Goal: Task Accomplishment & Management: Use online tool/utility

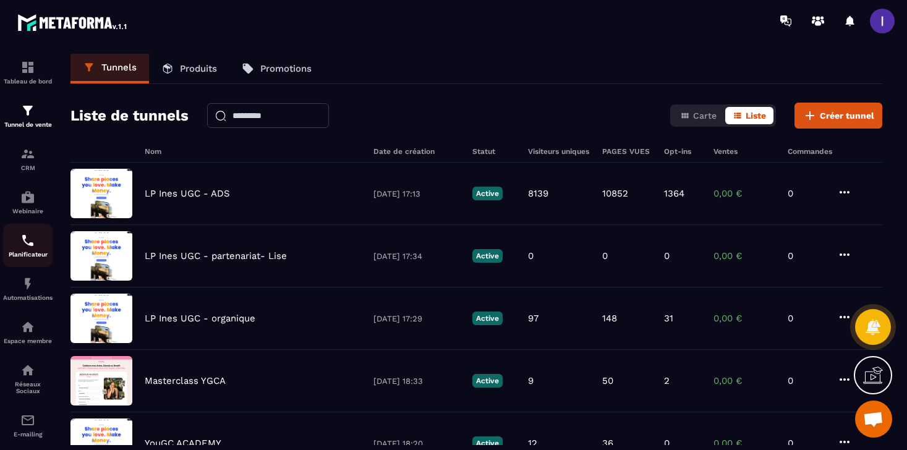
click at [33, 242] on img at bounding box center [27, 240] width 15 height 15
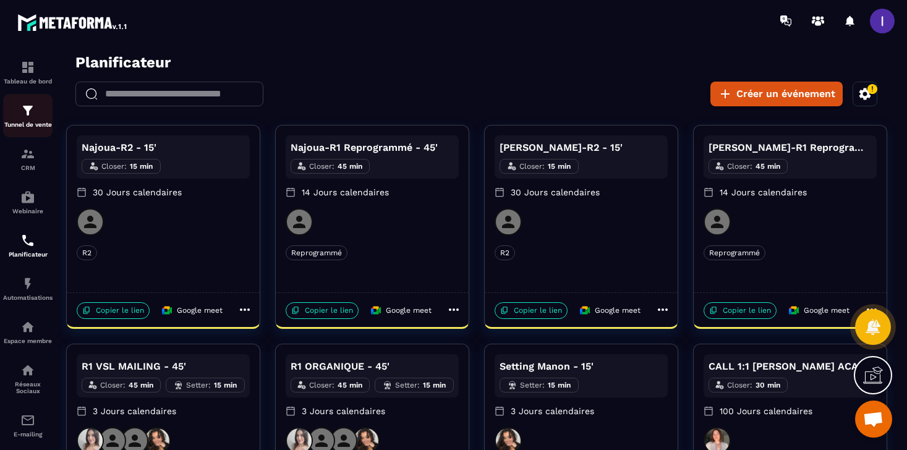
click at [21, 128] on p "Tunnel de vente" at bounding box center [27, 124] width 49 height 7
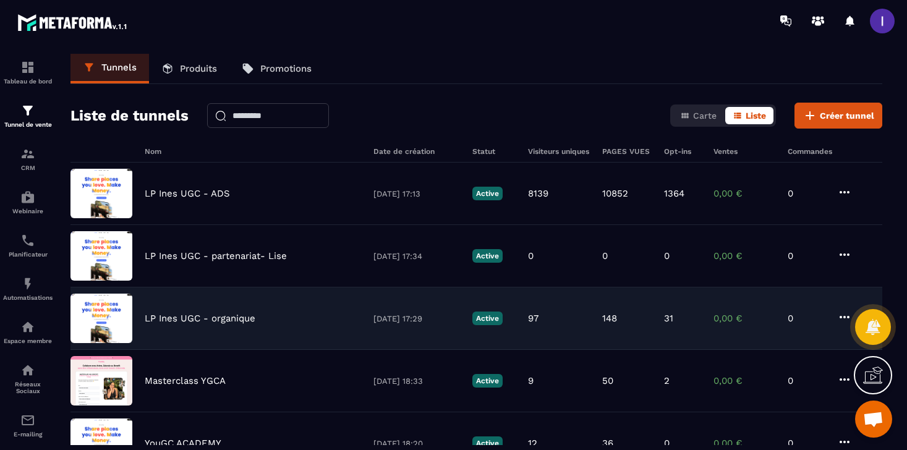
click at [197, 321] on p "LP Ines UGC - organique" at bounding box center [200, 318] width 111 height 11
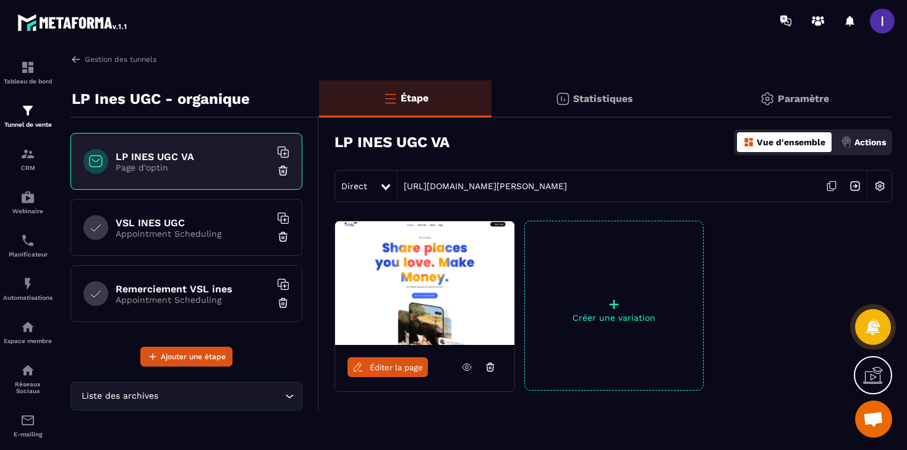
click at [230, 226] on h6 "VSL INES UGC" at bounding box center [193, 223] width 155 height 12
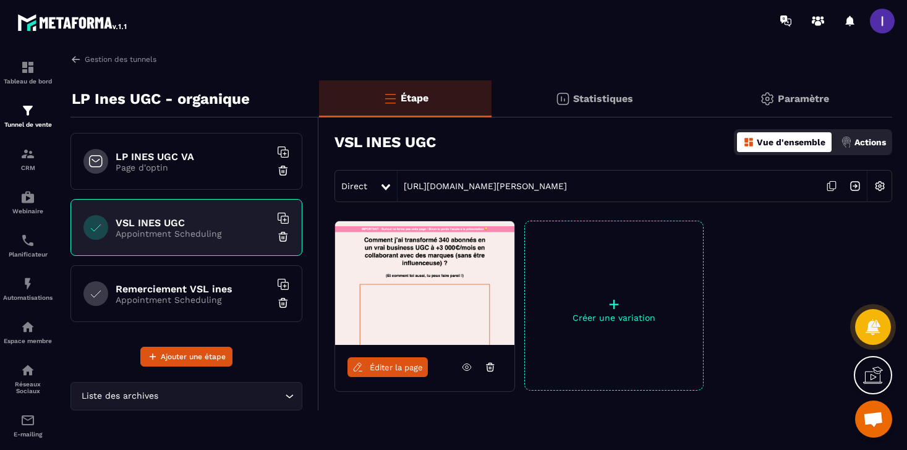
click at [242, 152] on h6 "LP INES UGC VA" at bounding box center [193, 157] width 155 height 12
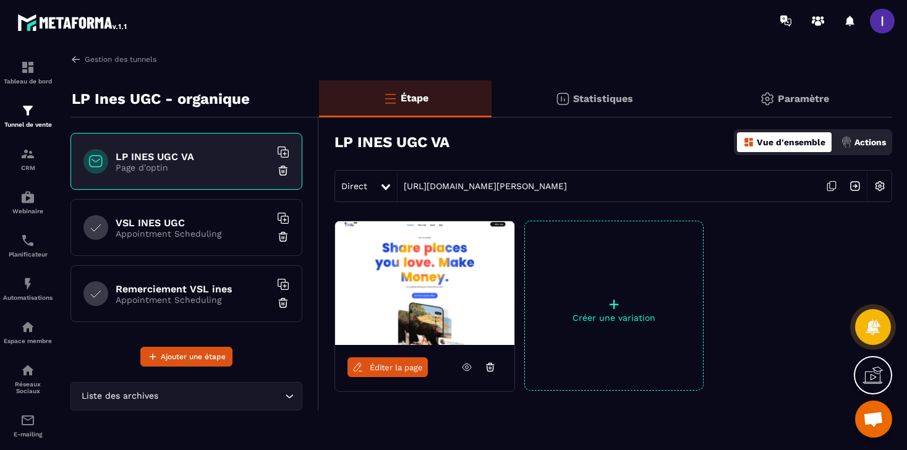
click at [832, 184] on icon at bounding box center [832, 186] width 24 height 24
click at [33, 244] on img at bounding box center [27, 240] width 15 height 15
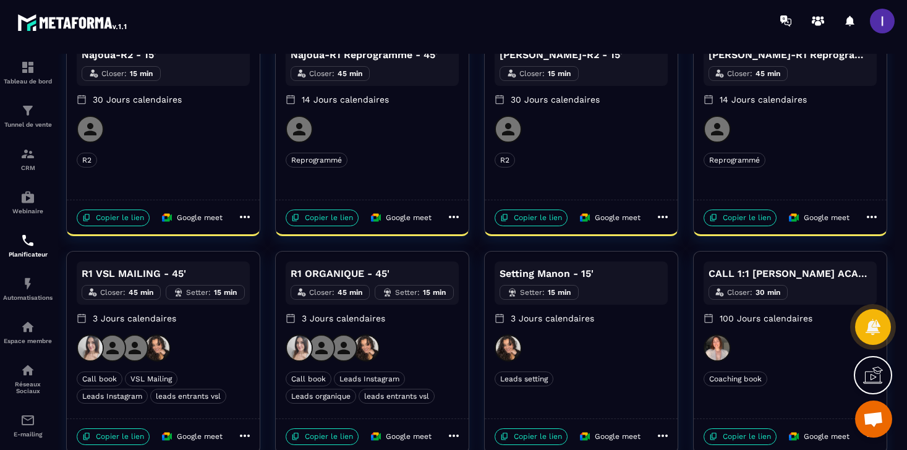
scroll to position [112, 0]
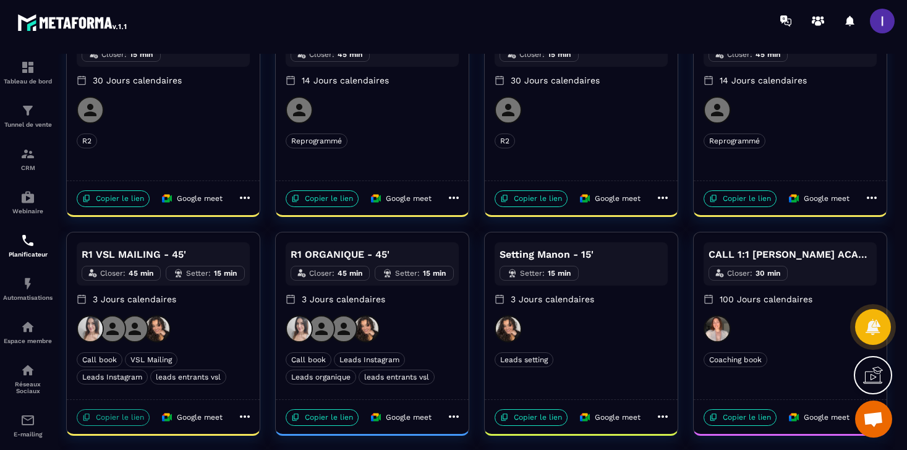
click at [124, 416] on p "Copier le lien" at bounding box center [113, 417] width 73 height 17
click at [27, 104] on img at bounding box center [27, 110] width 15 height 15
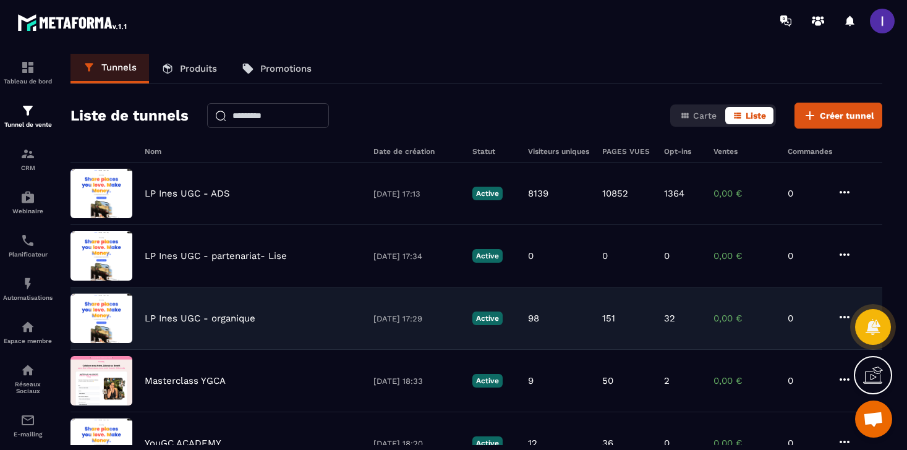
click at [215, 350] on div "LP [PERSON_NAME] UGC - organique [DATE] 17:29 Active 98 151 32 0,00 € 0" at bounding box center [477, 381] width 812 height 62
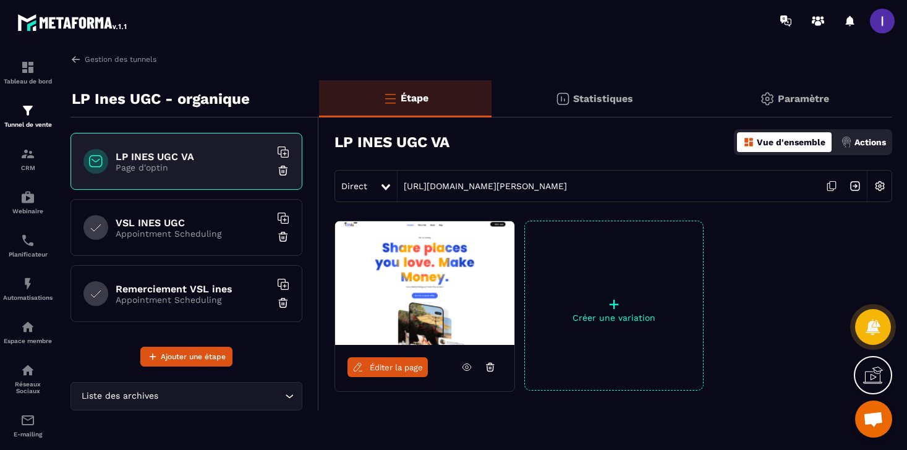
click at [830, 186] on icon at bounding box center [833, 185] width 6 height 7
click at [223, 217] on h6 "VSL INES UGC" at bounding box center [193, 223] width 155 height 12
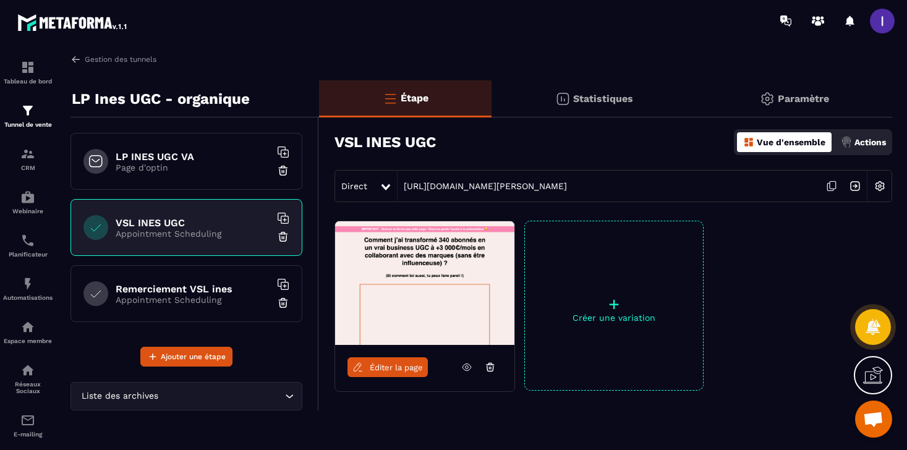
click at [197, 155] on h6 "LP INES UGC VA" at bounding box center [193, 157] width 155 height 12
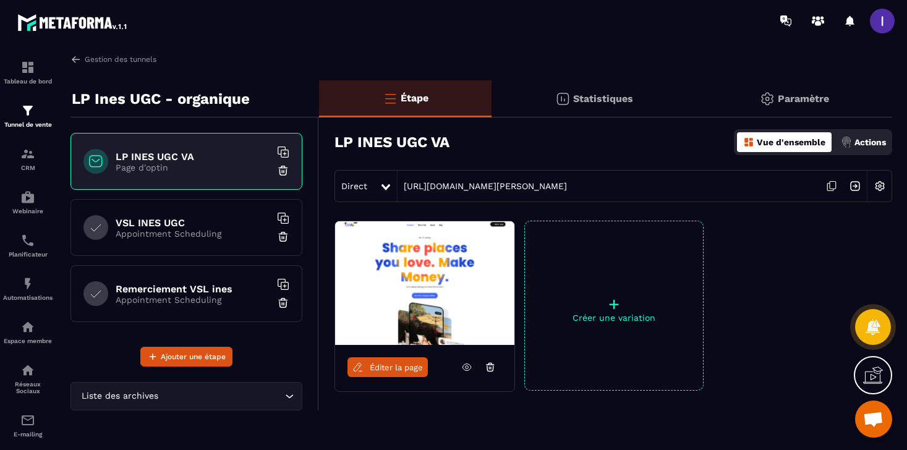
click at [834, 182] on icon at bounding box center [832, 186] width 24 height 24
click at [833, 184] on icon at bounding box center [832, 186] width 24 height 24
click at [829, 187] on icon at bounding box center [832, 186] width 24 height 24
click at [830, 184] on icon at bounding box center [833, 185] width 6 height 7
click at [832, 178] on icon at bounding box center [832, 186] width 24 height 24
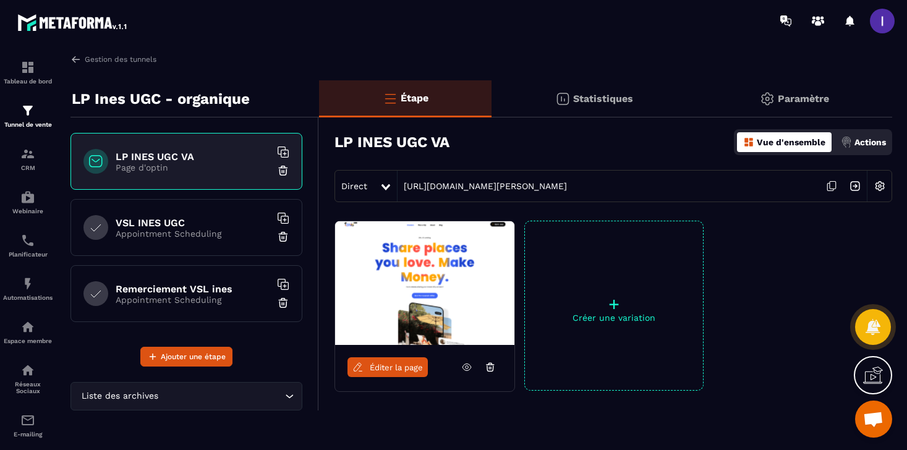
click at [832, 182] on icon at bounding box center [832, 186] width 24 height 24
click at [836, 186] on icon at bounding box center [833, 185] width 6 height 7
